Goal: Task Accomplishment & Management: Use online tool/utility

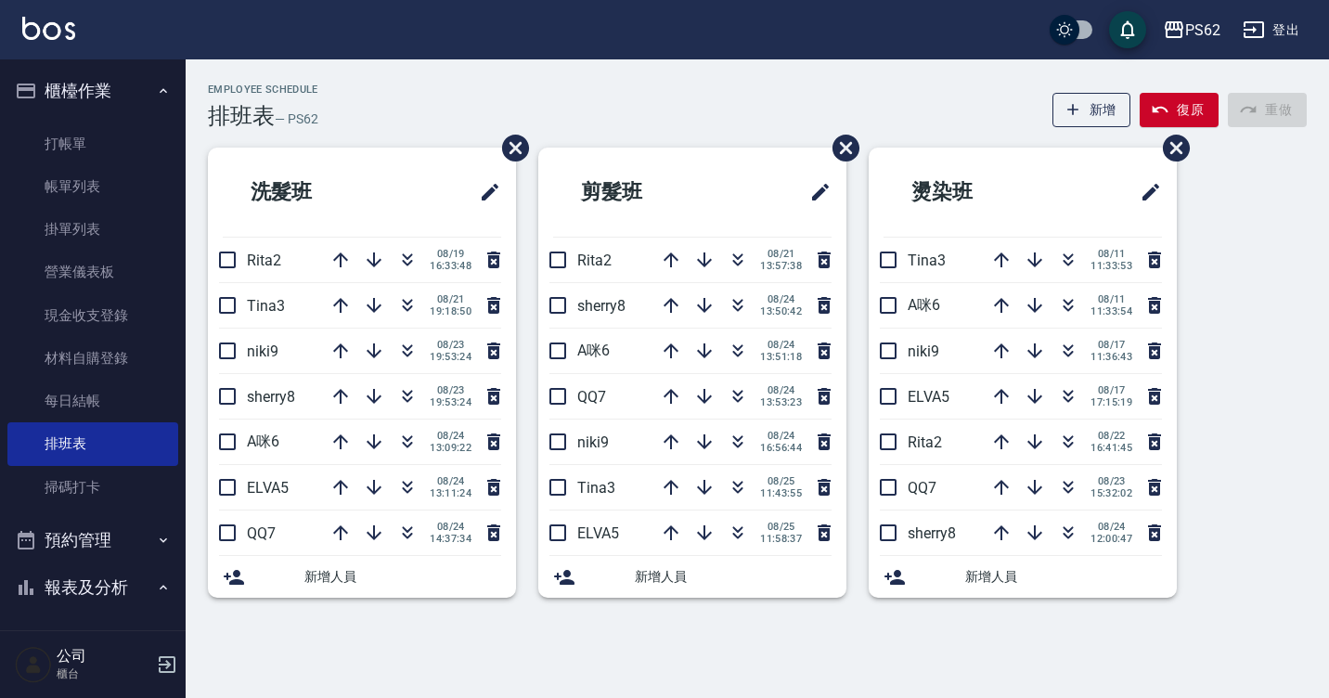
click at [1328, 280] on html "PS62 登出 櫃檯作業 打帳單 帳單列表 掛單列表 營業儀表板 現金收支登錄 材料自購登錄 每日結帳 排班表 掃碼打卡 預約管理 預約管理 單日預約紀錄 單…" at bounding box center [664, 349] width 1329 height 698
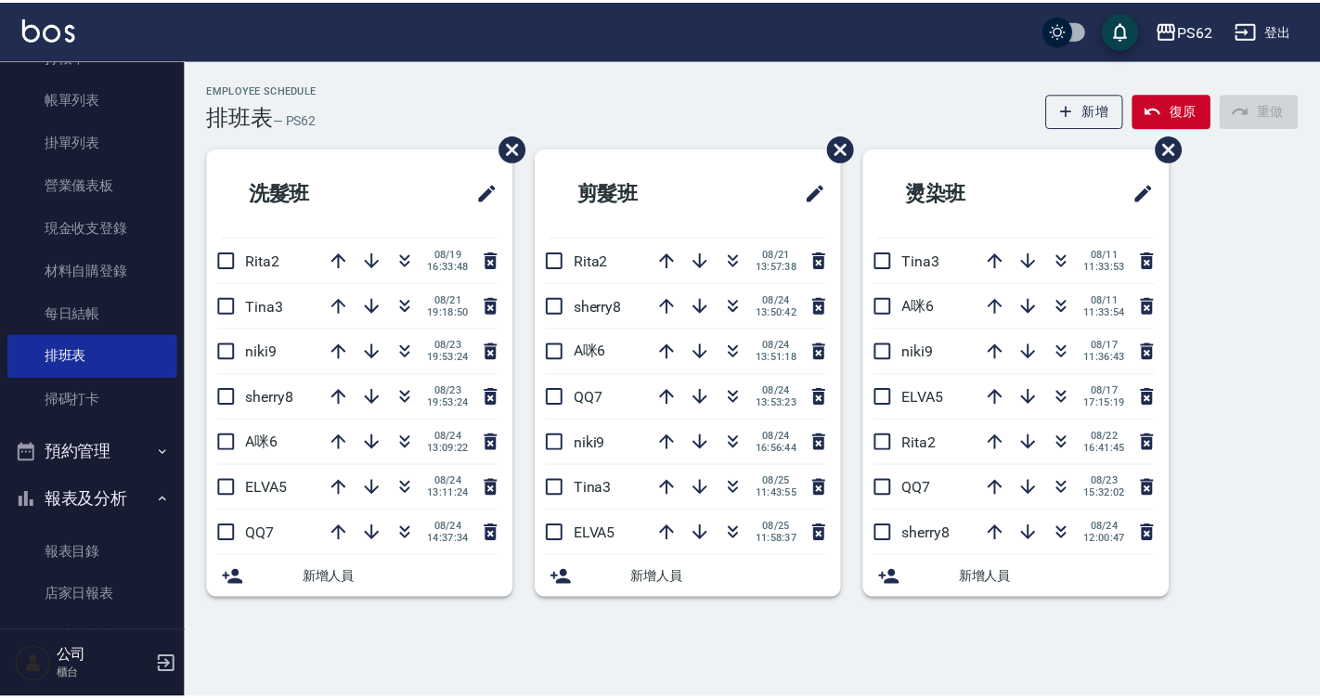
scroll to position [65, 0]
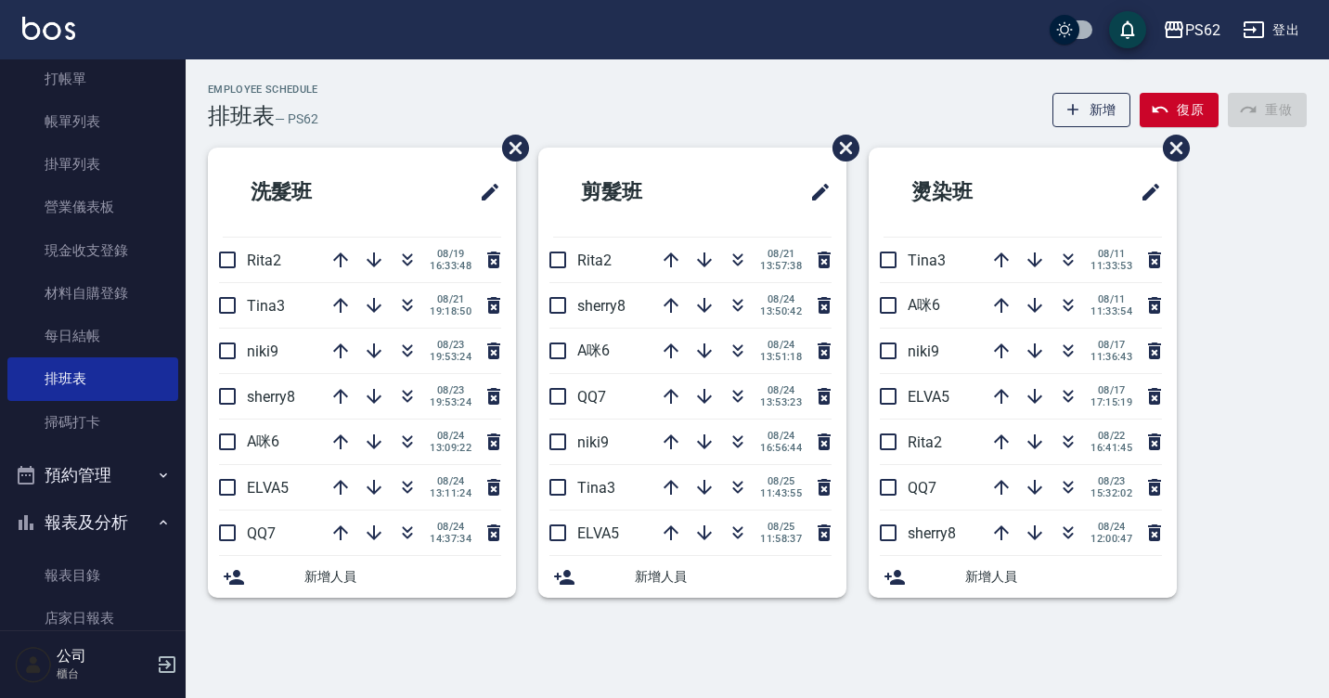
click at [193, 172] on div "洗髮班 Rita2 [DATE] 16:33:48 Tina3 [DATE] 19:18:50 niki9 [DATE] 19:53:24 sherry8 […" at bounding box center [351, 384] width 330 height 472
click at [80, 322] on link "每日結帳" at bounding box center [92, 336] width 171 height 43
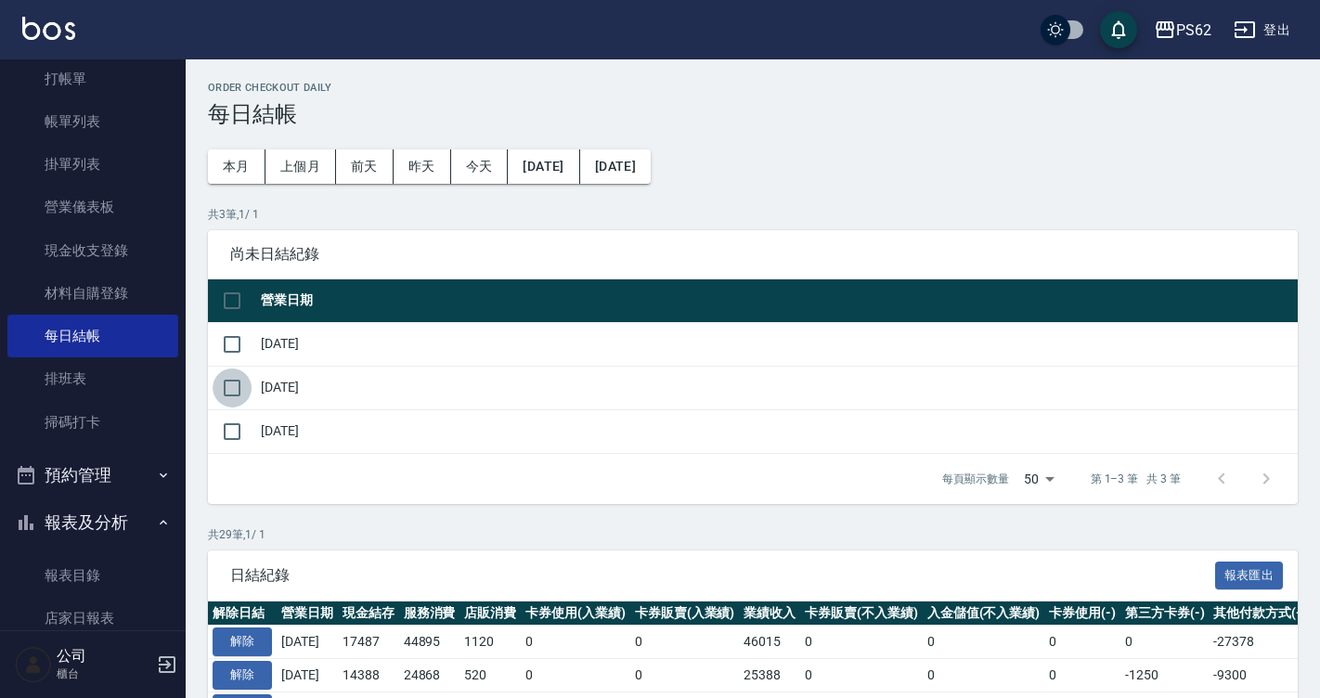
click at [236, 384] on input "checkbox" at bounding box center [232, 387] width 39 height 39
checkbox input "true"
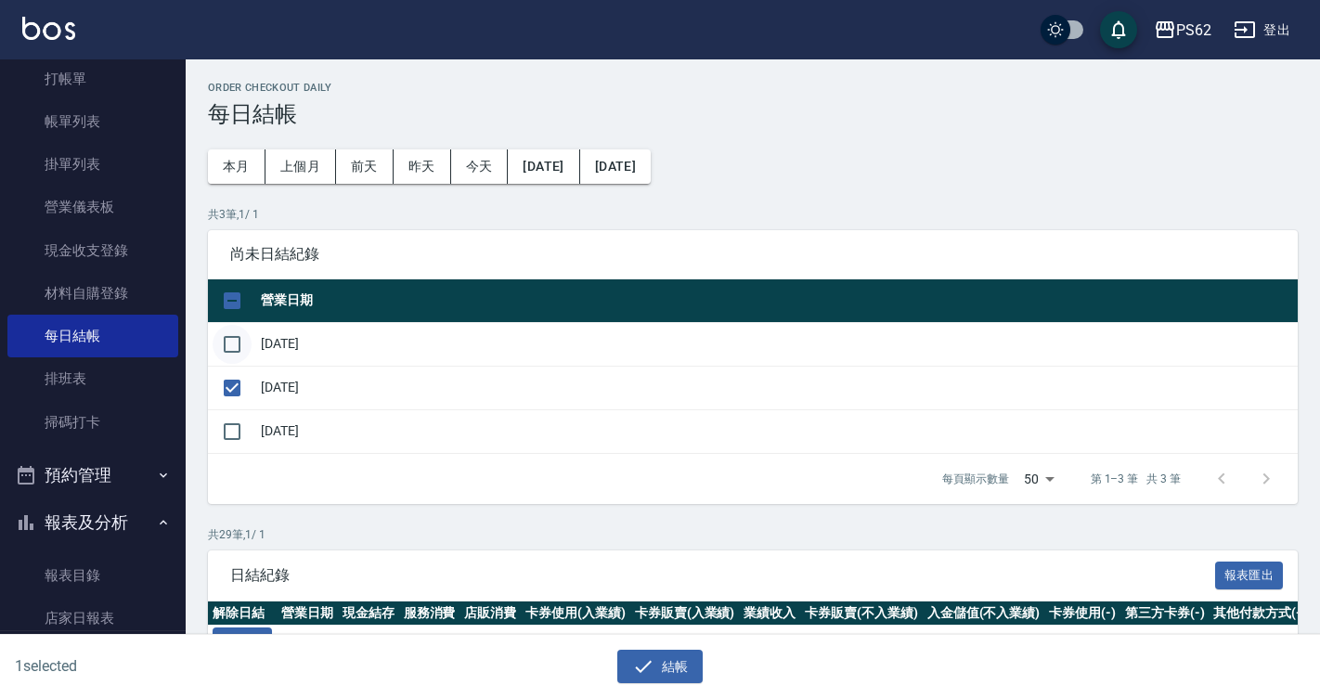
click at [236, 355] on input "checkbox" at bounding box center [232, 344] width 39 height 39
click at [229, 334] on input "checkbox" at bounding box center [232, 344] width 39 height 39
click at [228, 346] on input "checkbox" at bounding box center [232, 344] width 39 height 39
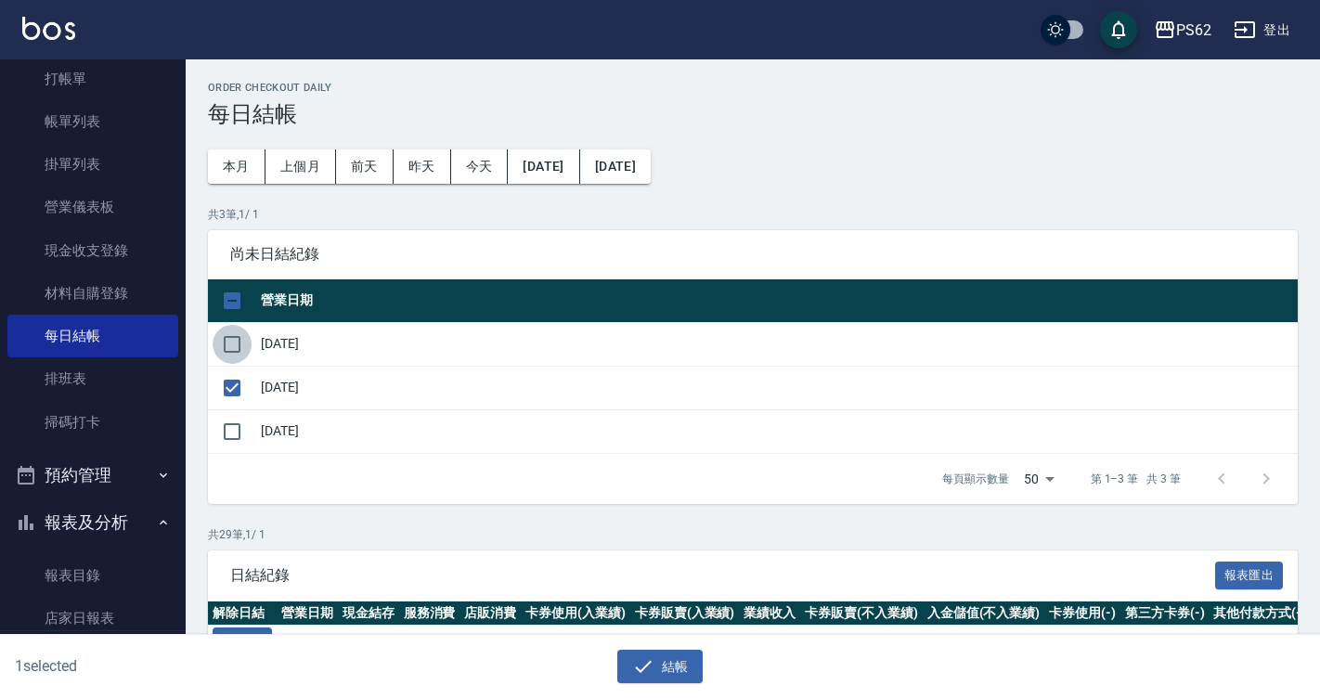
click at [228, 346] on input "checkbox" at bounding box center [232, 344] width 39 height 39
click at [225, 345] on input "checkbox" at bounding box center [232, 344] width 39 height 39
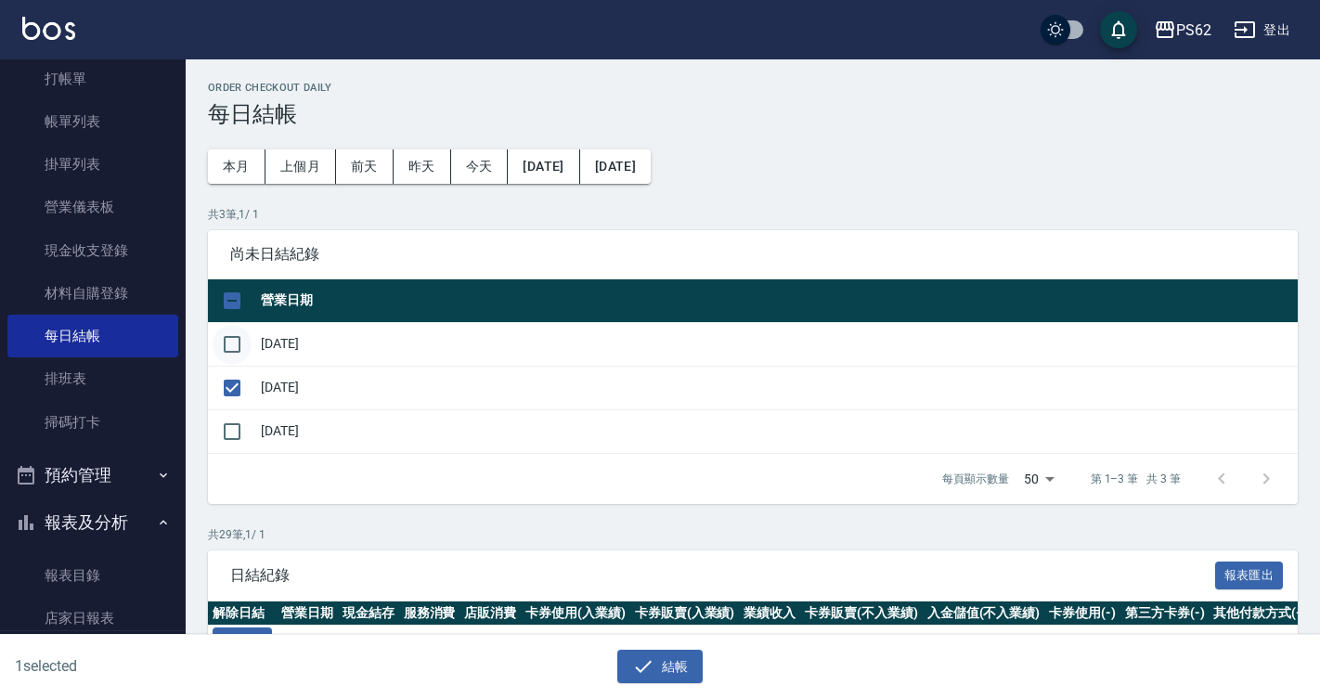
click at [227, 345] on input "checkbox" at bounding box center [232, 344] width 39 height 39
click at [653, 667] on icon "button" at bounding box center [643, 666] width 22 height 22
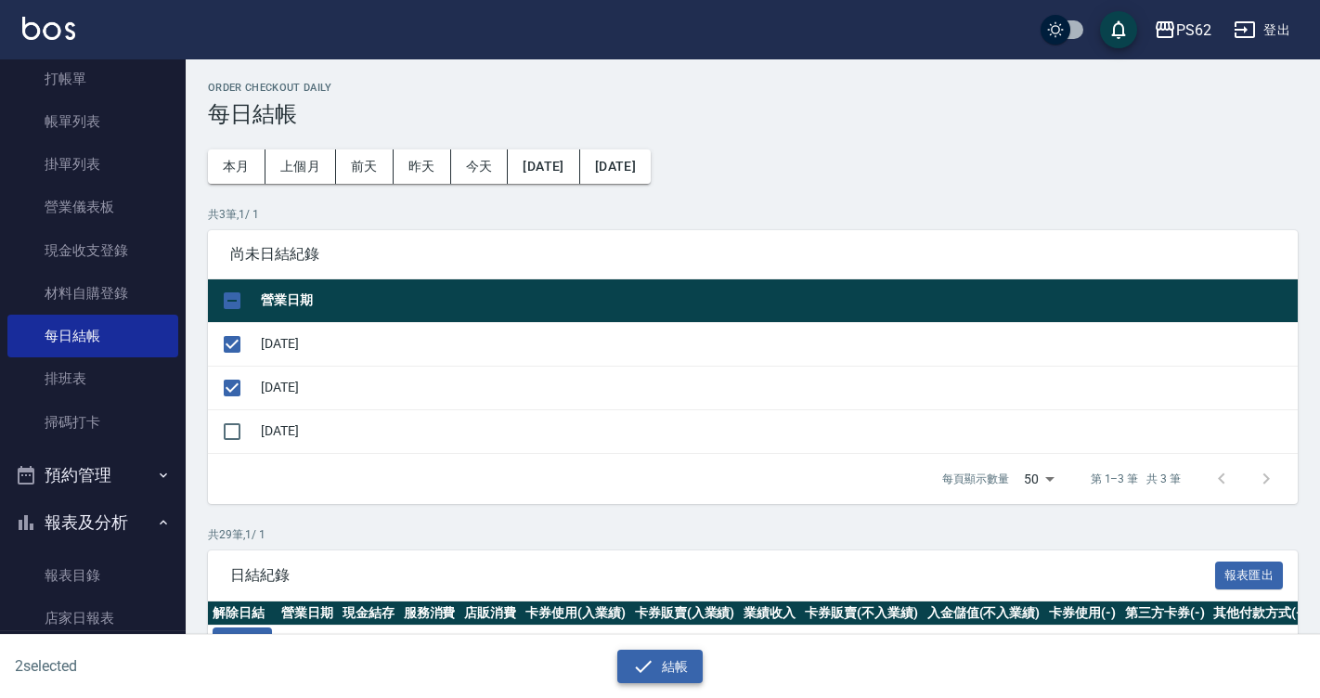
click at [641, 657] on icon "button" at bounding box center [643, 666] width 22 height 22
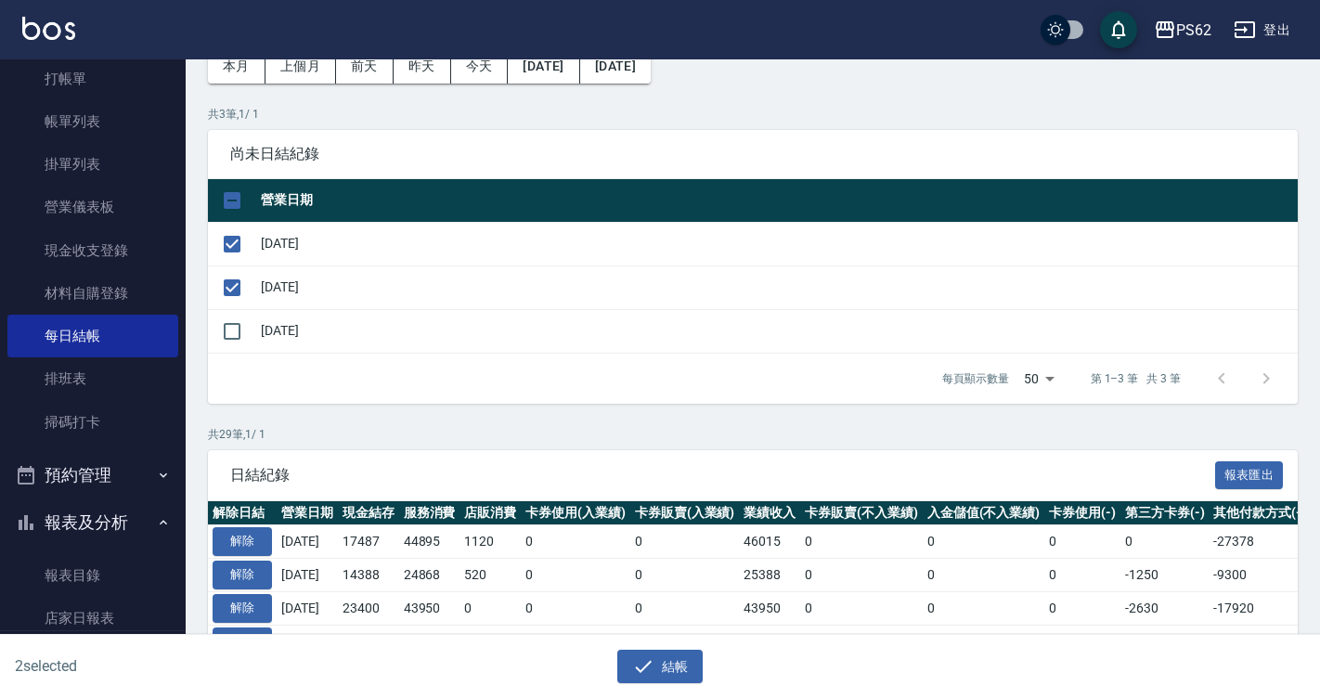
scroll to position [464, 0]
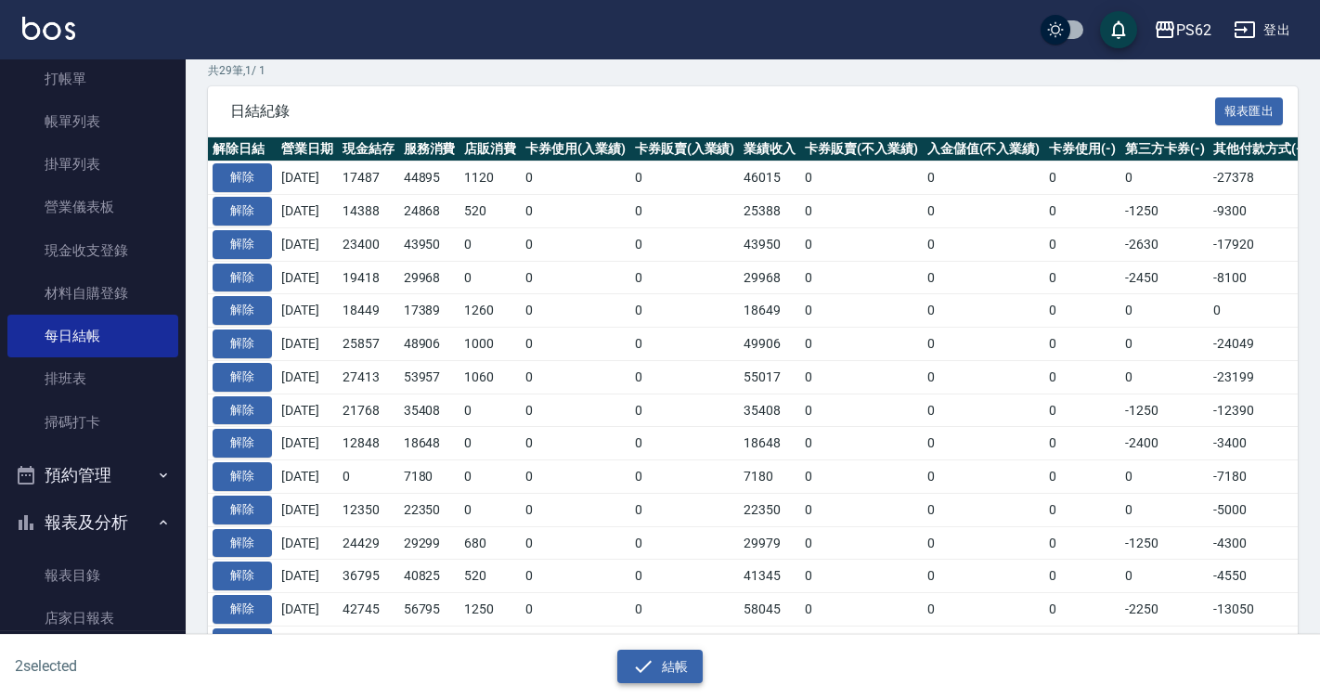
click at [638, 662] on icon "button" at bounding box center [643, 666] width 22 height 22
click at [663, 665] on button "結帳" at bounding box center [660, 667] width 86 height 34
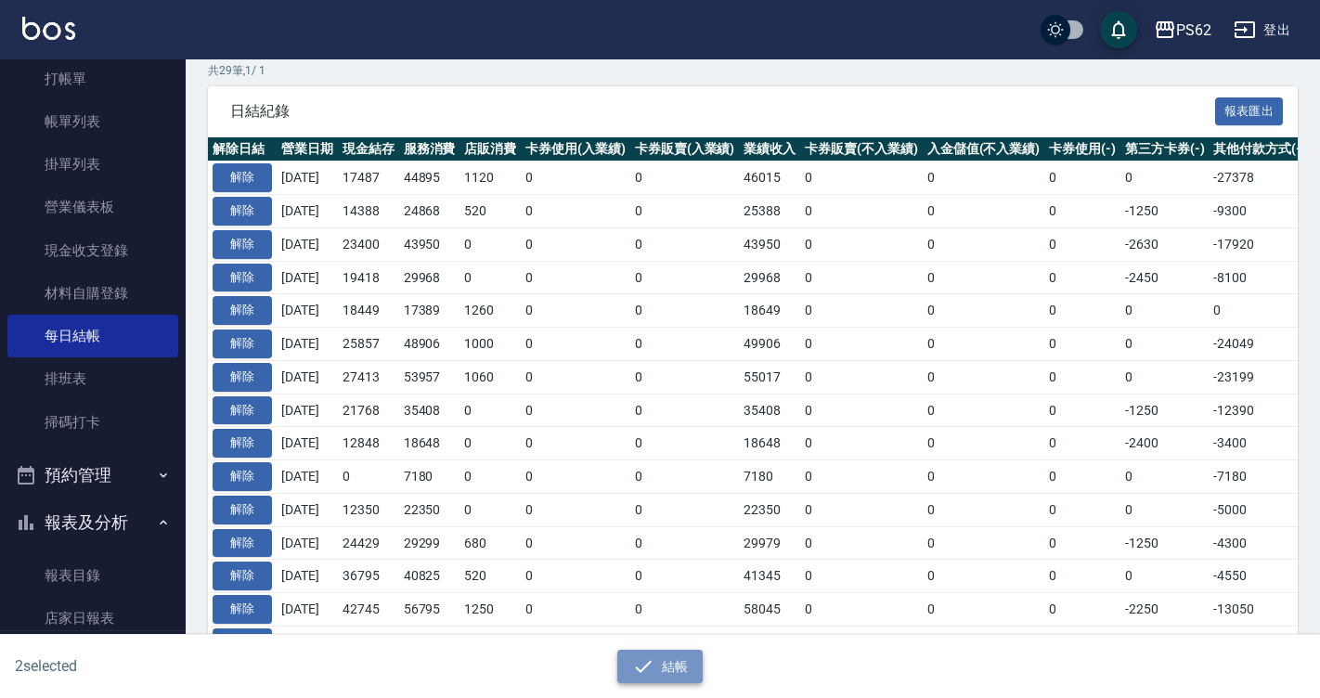
click at [663, 665] on button "結帳" at bounding box center [660, 667] width 86 height 34
click at [657, 663] on button "結帳" at bounding box center [660, 667] width 86 height 34
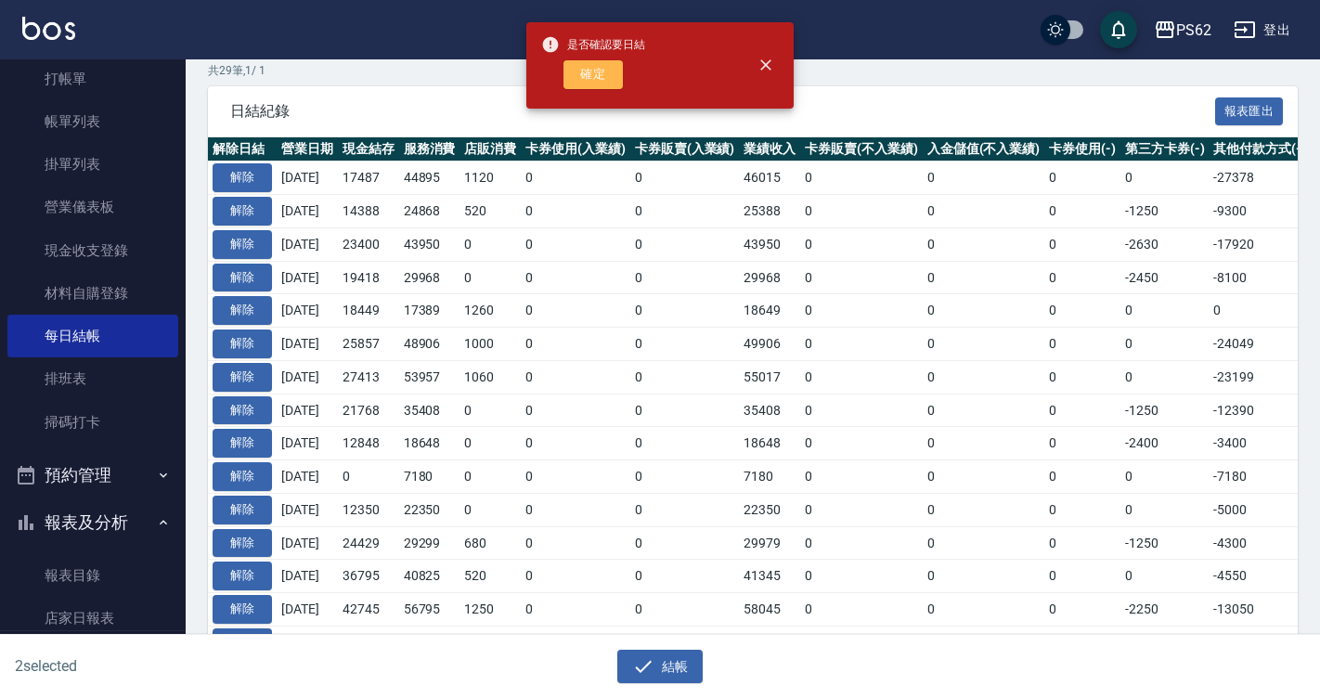
click at [609, 75] on button "確定" at bounding box center [592, 74] width 59 height 29
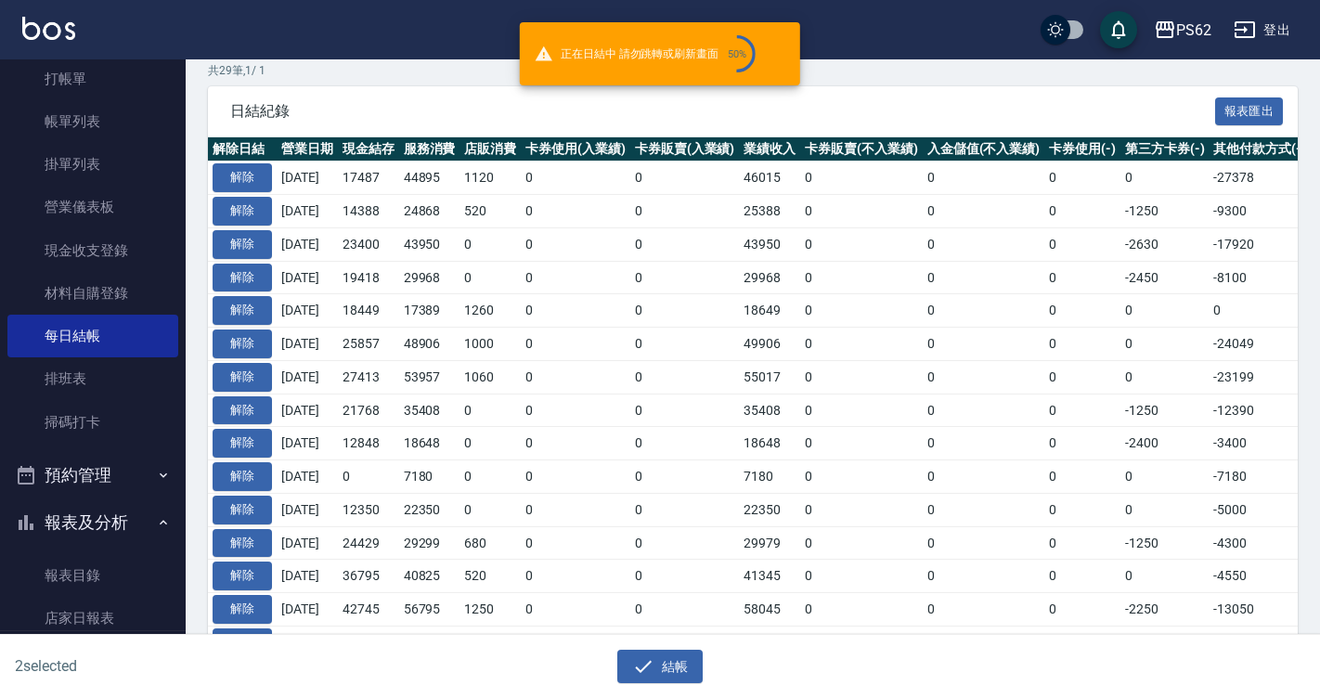
checkbox input "false"
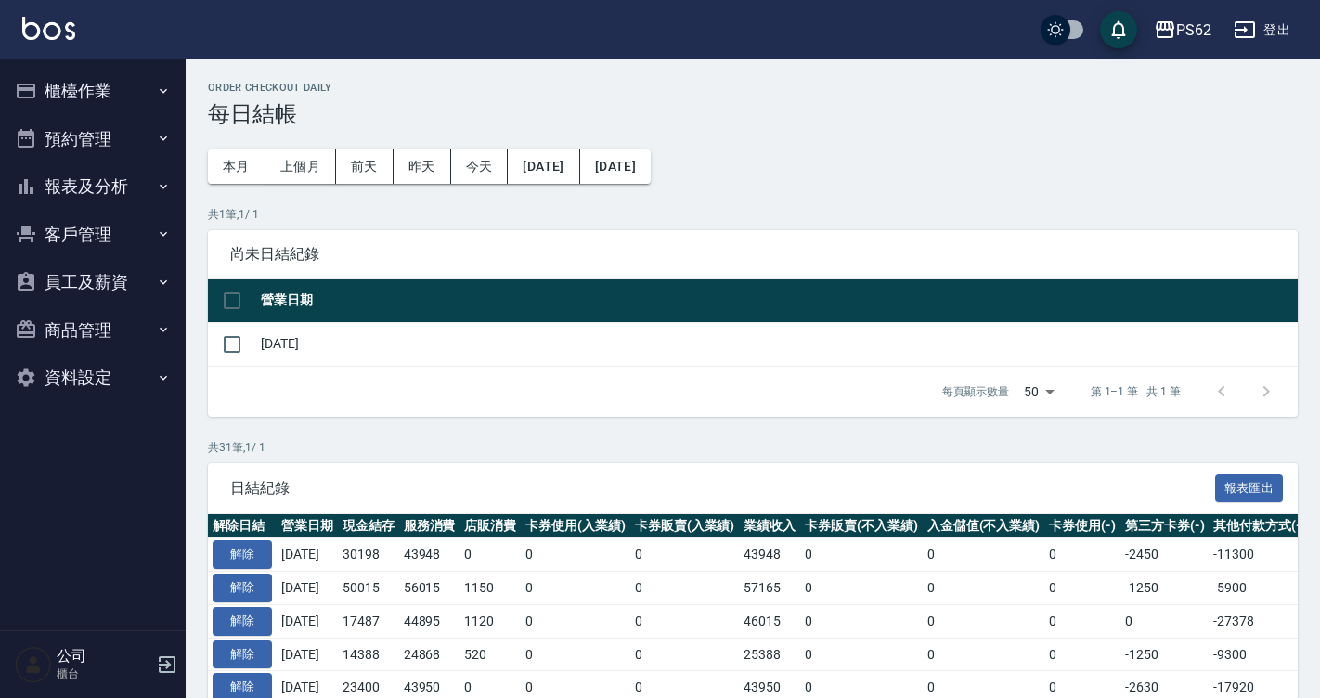
click at [127, 98] on button "櫃檯作業" at bounding box center [92, 91] width 171 height 48
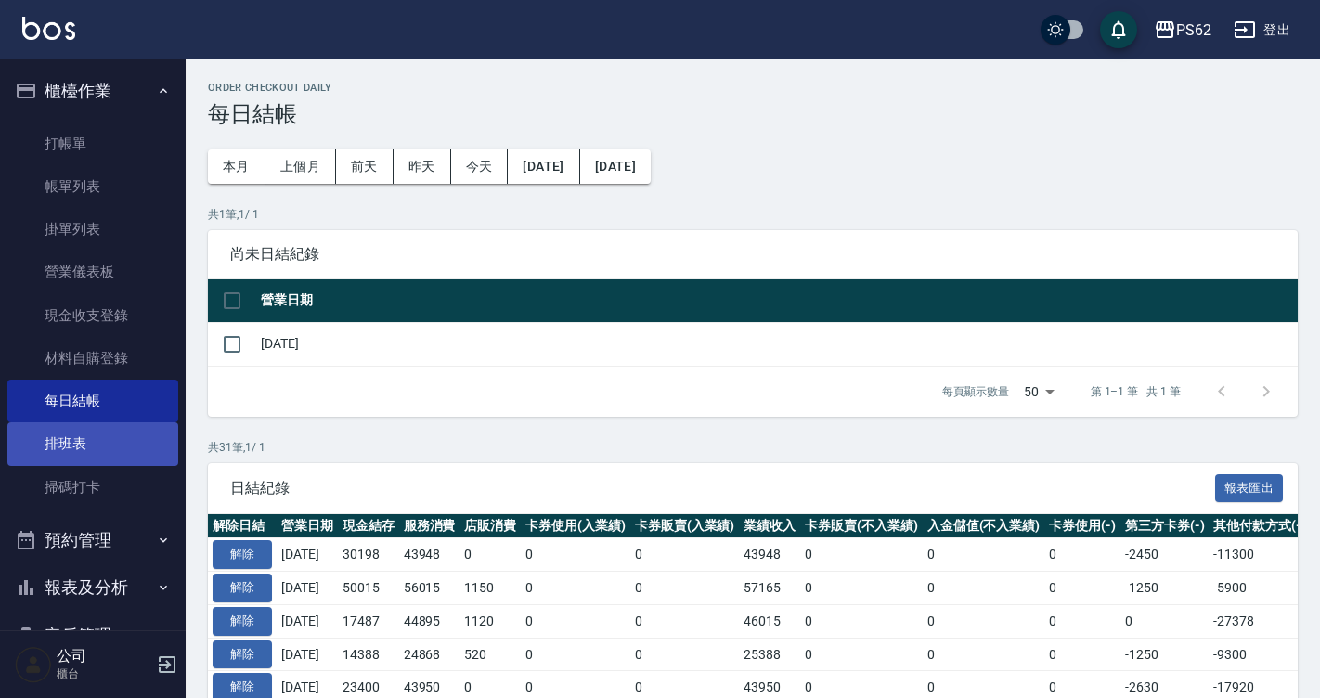
click at [84, 445] on link "排班表" at bounding box center [92, 443] width 171 height 43
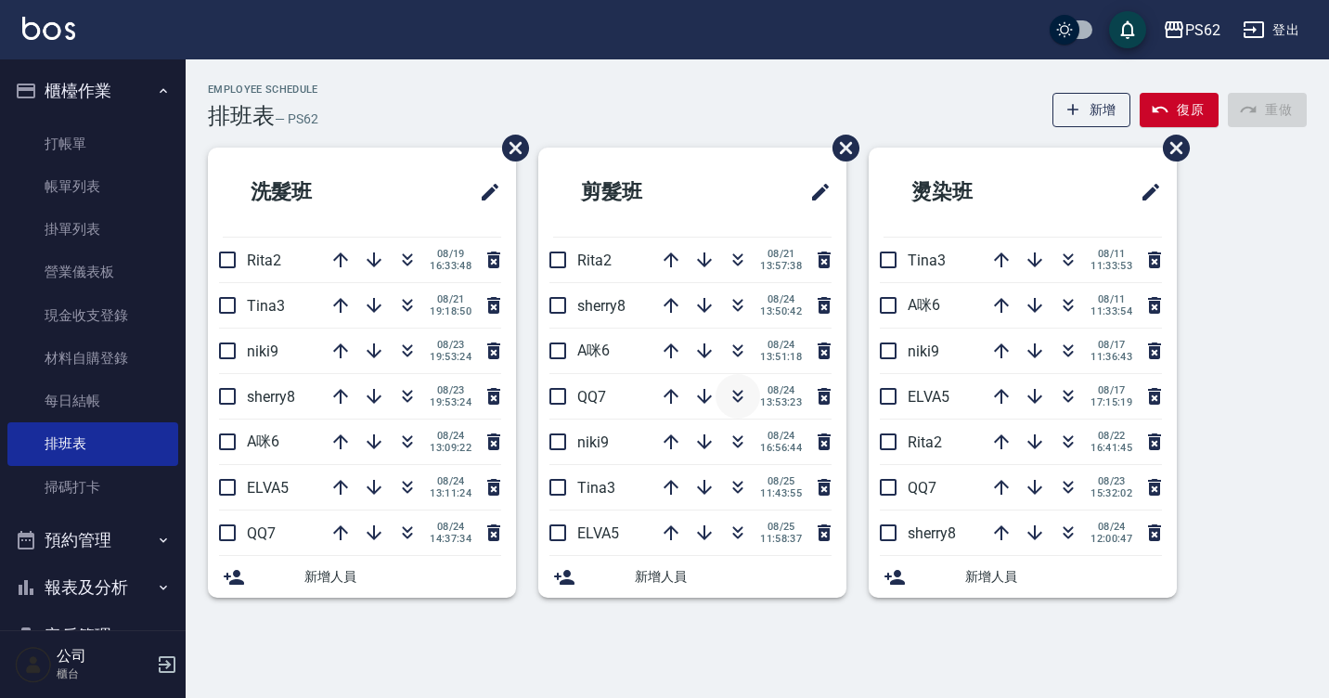
click at [729, 397] on icon "button" at bounding box center [738, 396] width 22 height 22
